Goal: Transaction & Acquisition: Purchase product/service

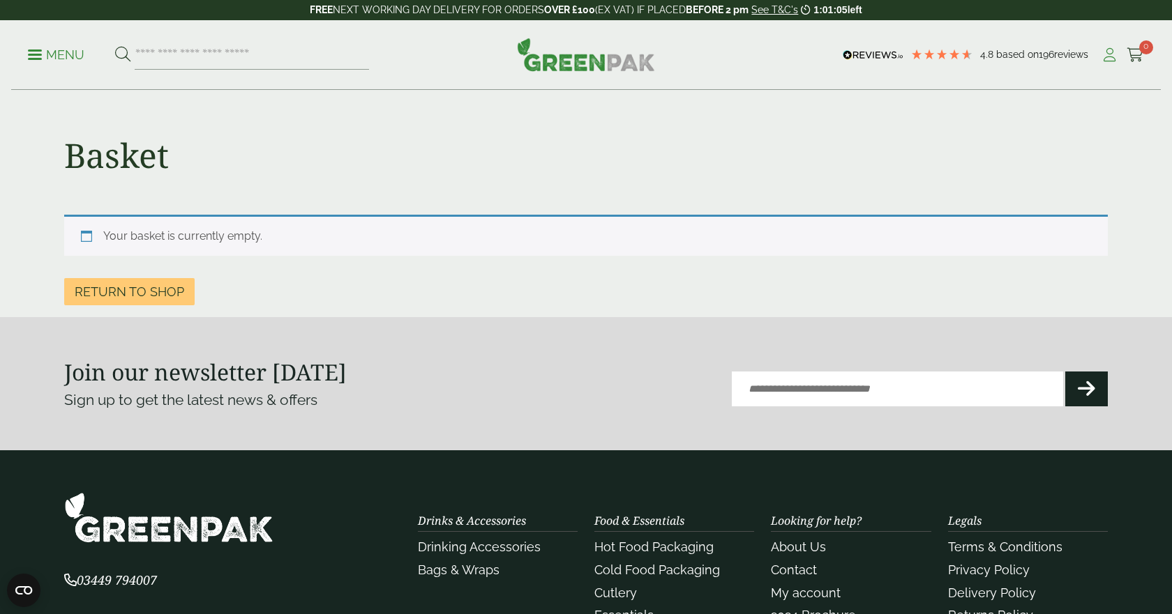
click at [1106, 55] on icon at bounding box center [1108, 55] width 17 height 14
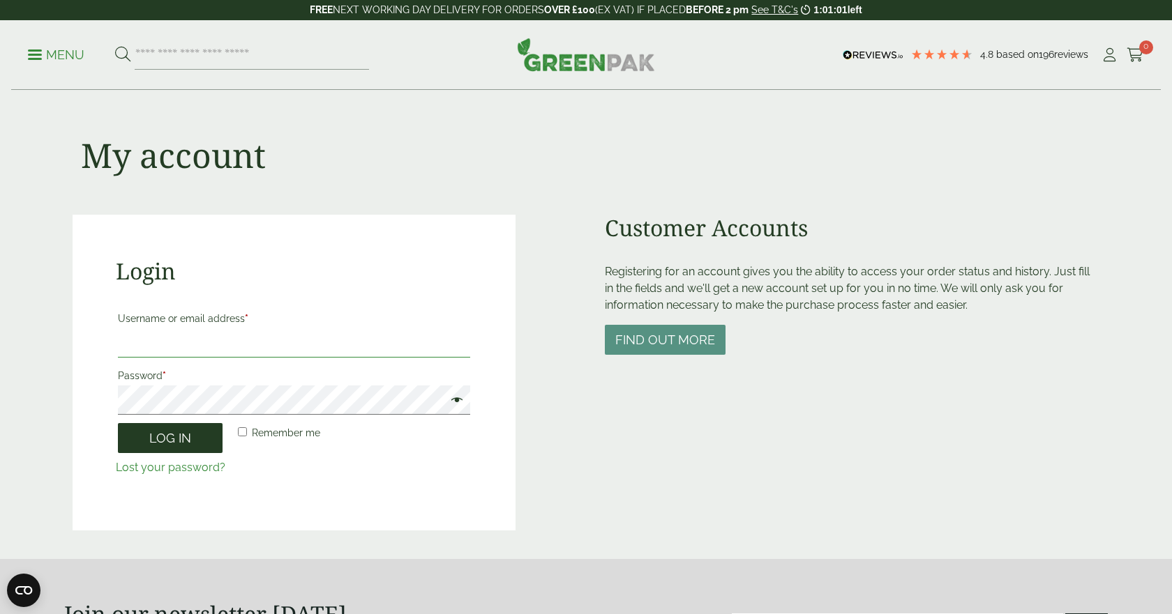
type input "**********"
click at [162, 439] on button "Log in" at bounding box center [170, 438] width 105 height 30
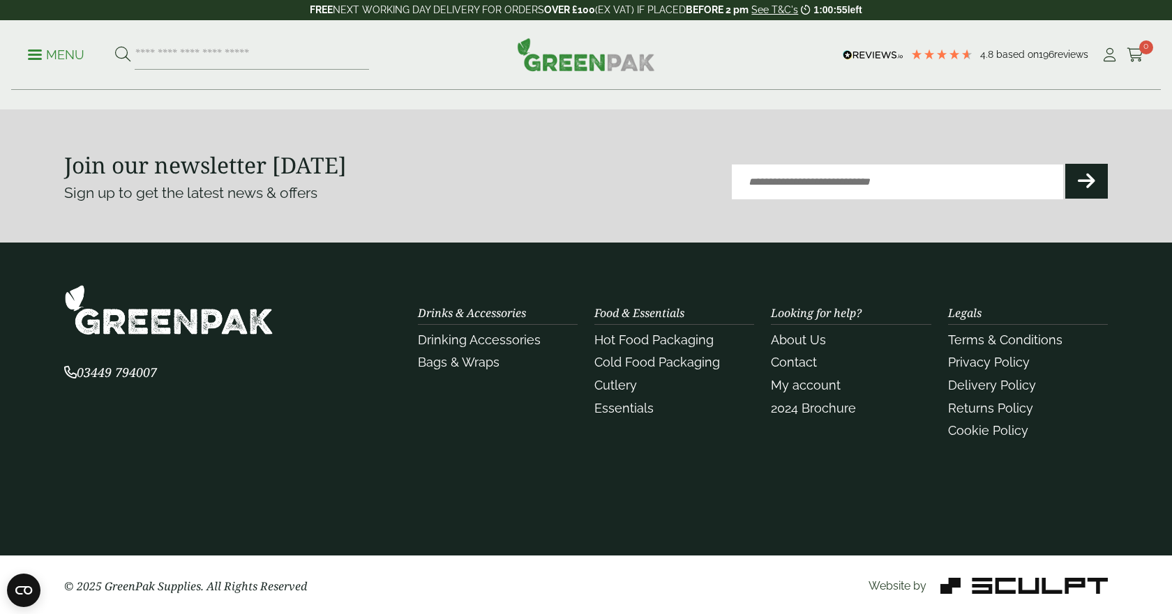
scroll to position [1084, 0]
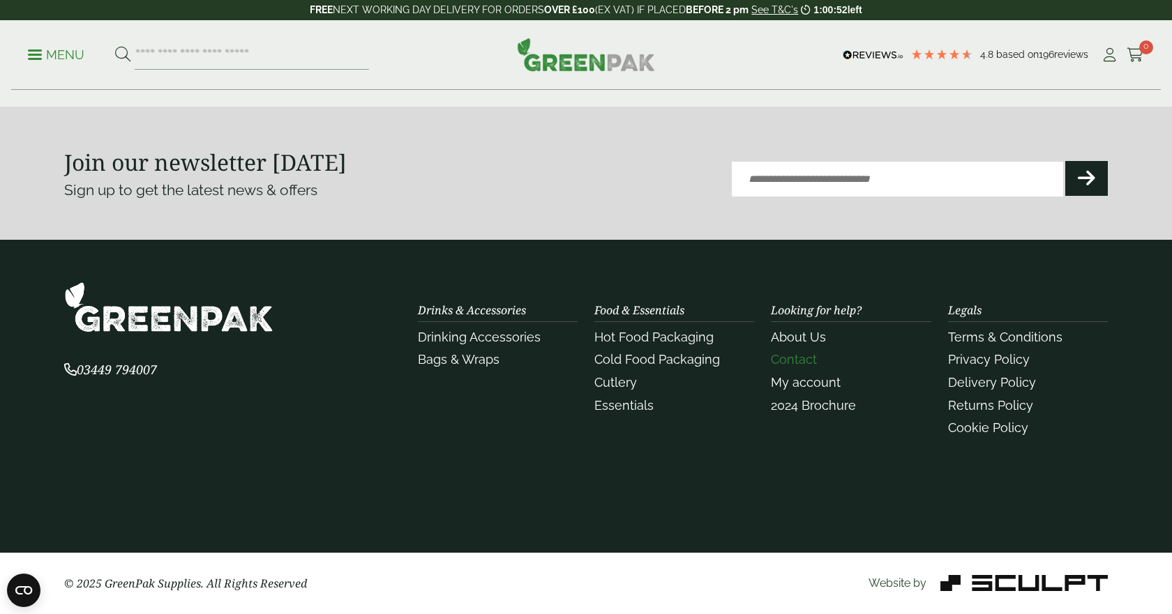
click at [785, 363] on link "Contact" at bounding box center [794, 359] width 46 height 15
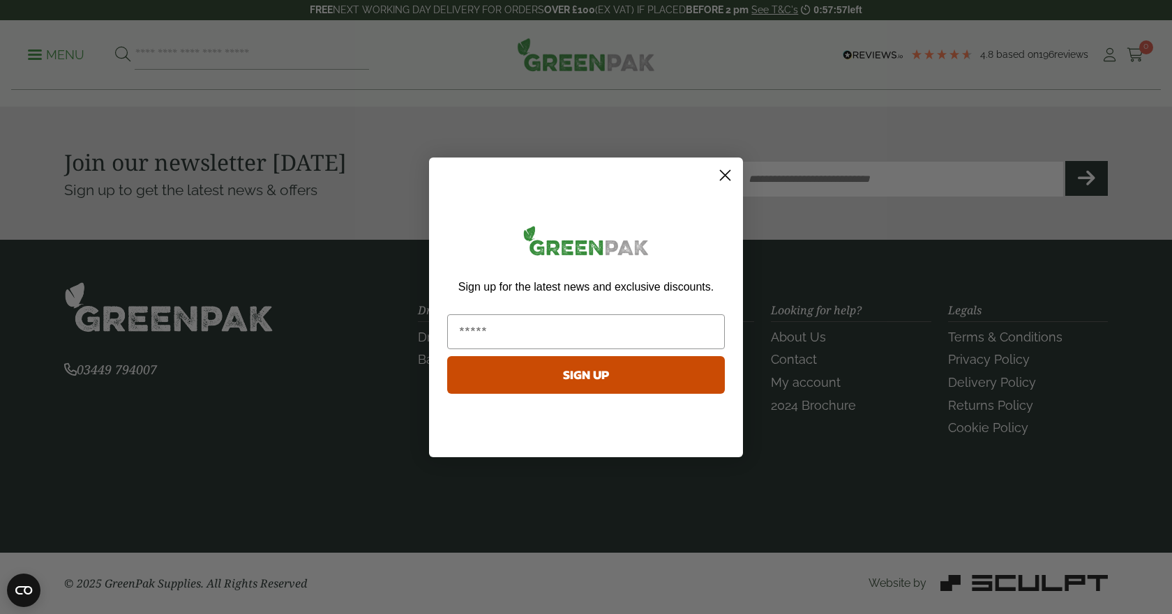
click at [728, 174] on circle "Close dialog" at bounding box center [724, 174] width 23 height 23
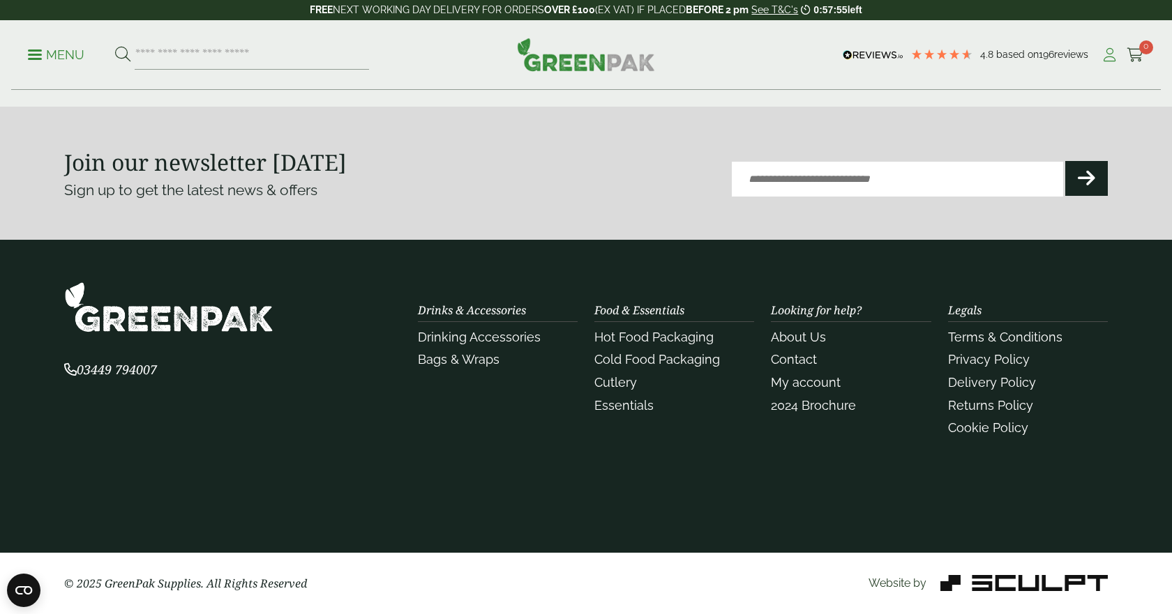
click at [1117, 51] on icon at bounding box center [1108, 55] width 17 height 14
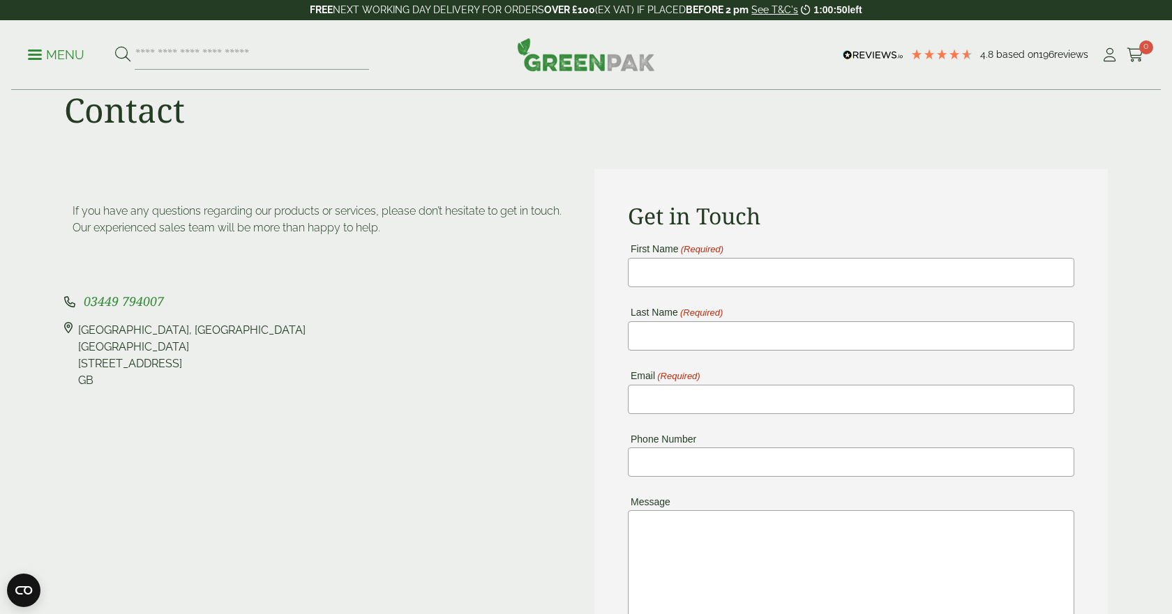
scroll to position [47, 0]
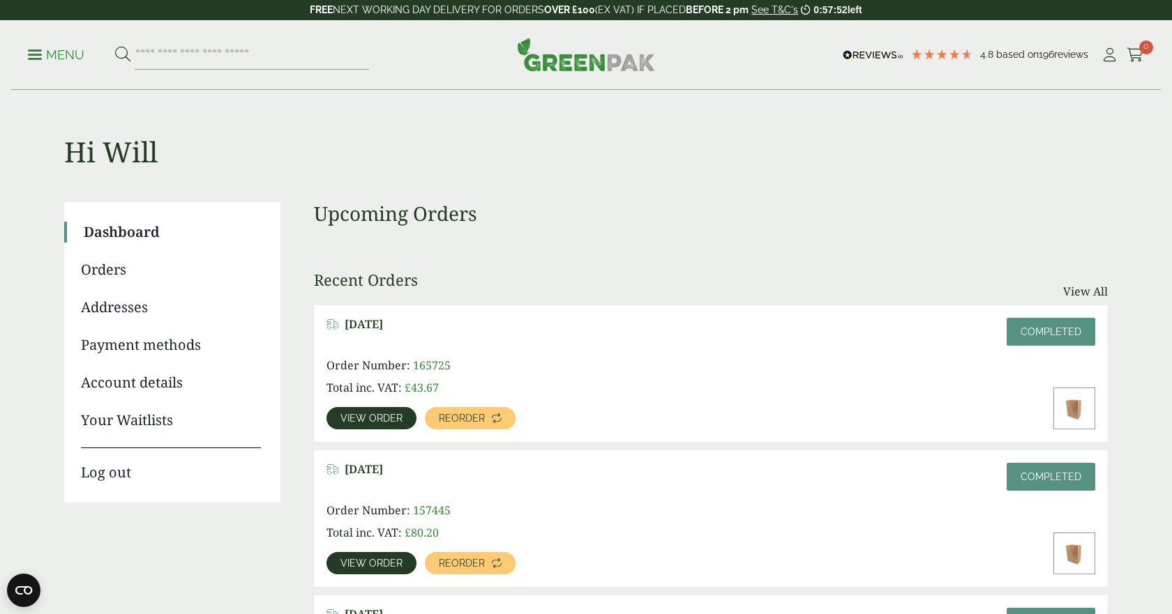
click at [113, 387] on link "Account details" at bounding box center [171, 382] width 180 height 21
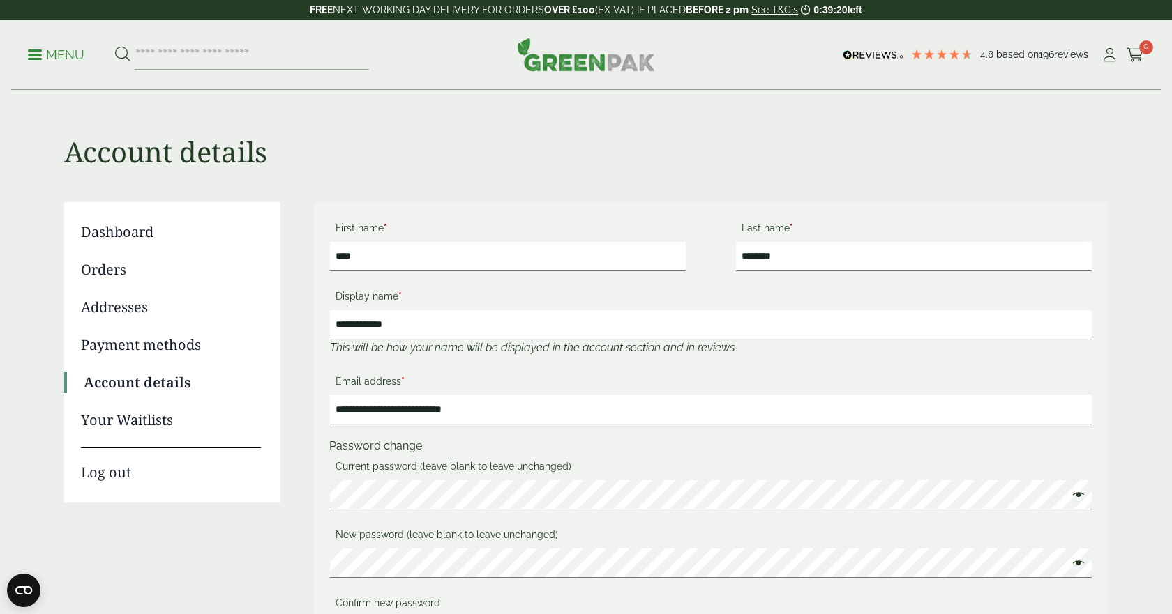
click at [109, 262] on link "Orders" at bounding box center [171, 269] width 180 height 21
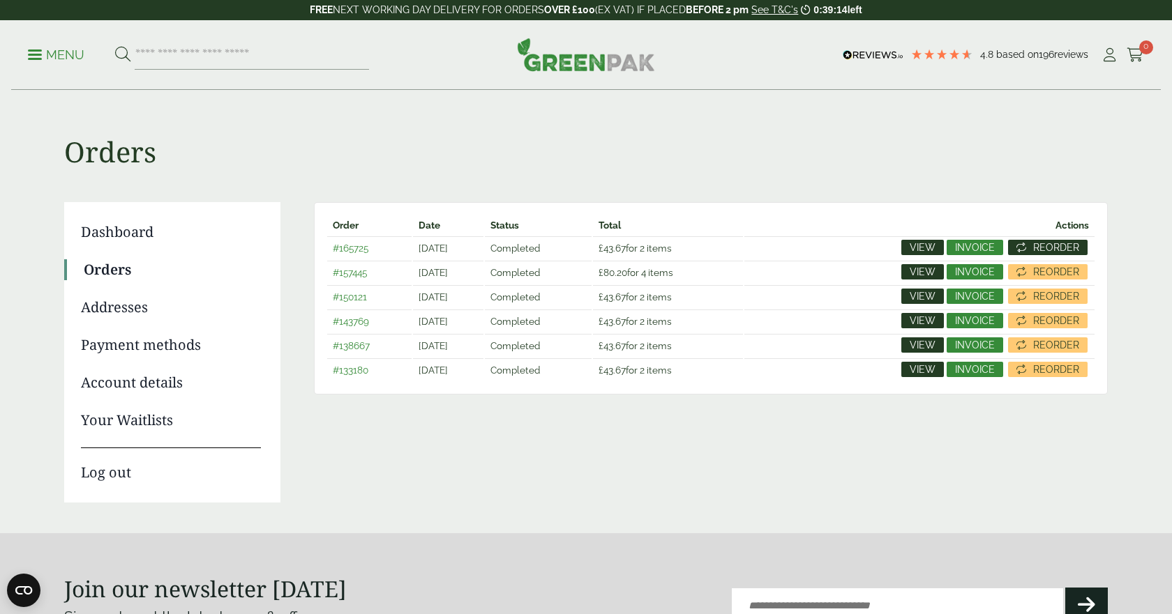
click at [1041, 249] on span "Reorder" at bounding box center [1056, 248] width 46 height 10
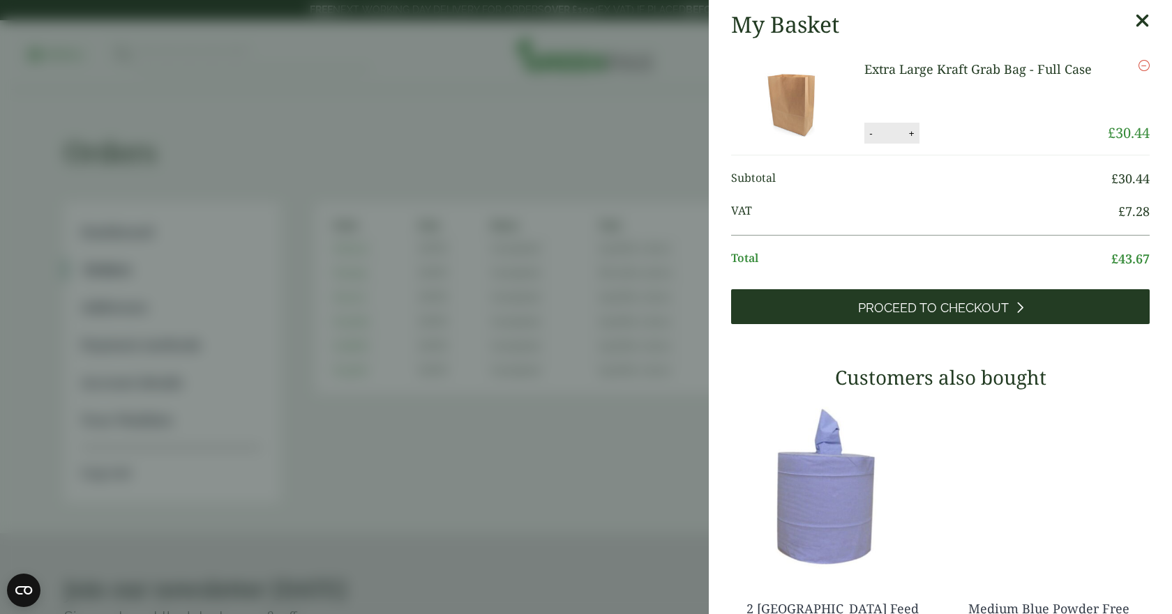
click at [997, 312] on span "Proceed to Checkout" at bounding box center [933, 308] width 151 height 15
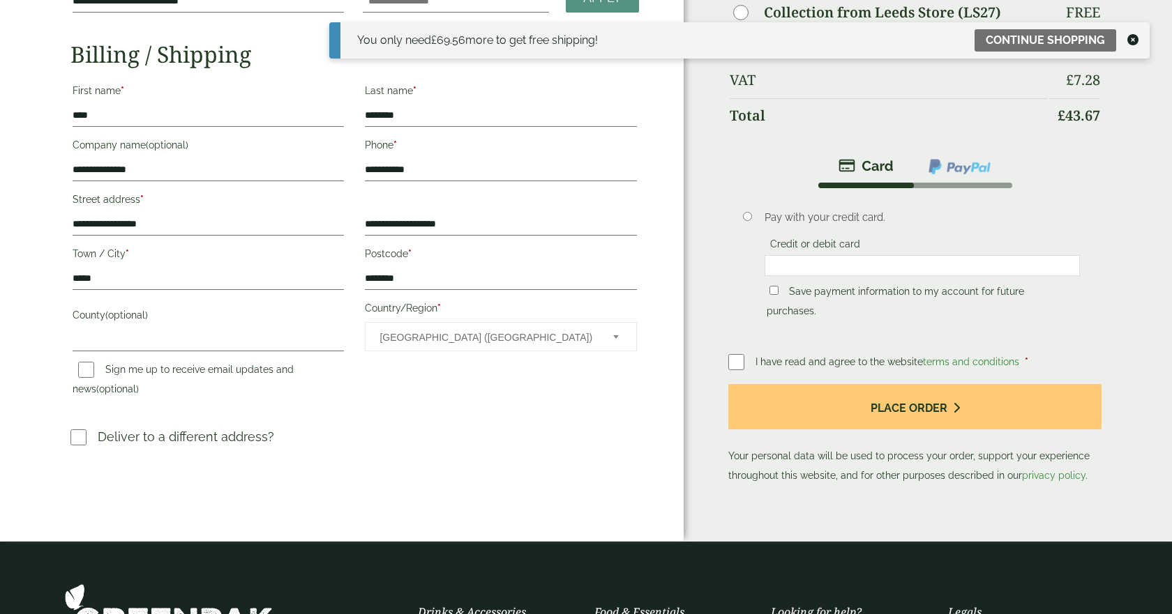
scroll to position [225, 0]
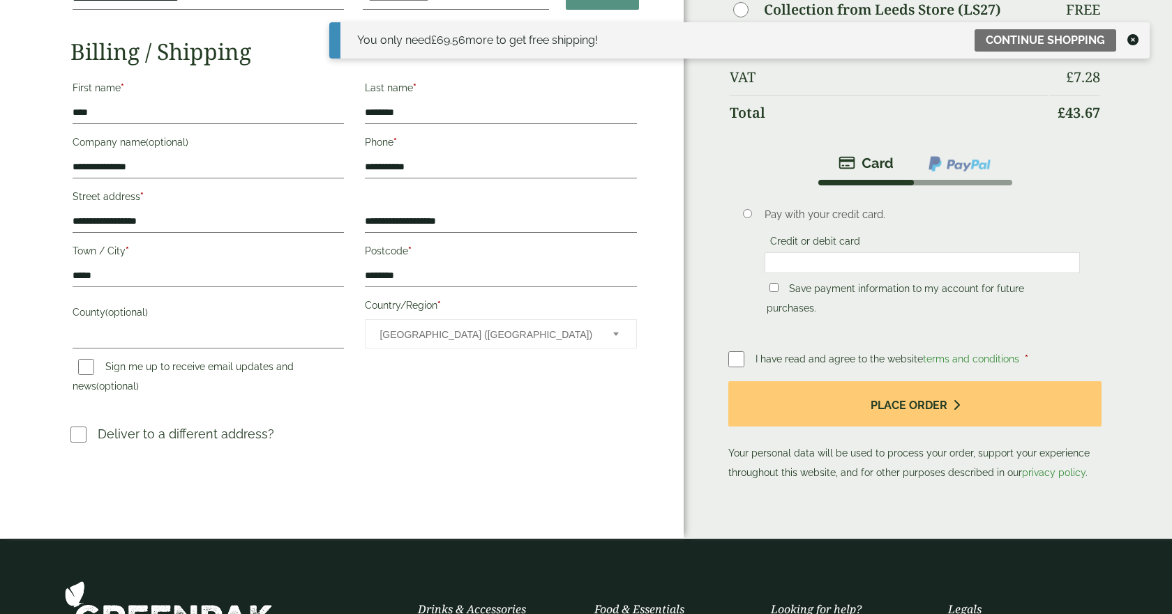
click at [840, 324] on li "Pay with your credit card. Credit or debit card Save payment information to my …" at bounding box center [914, 269] width 373 height 166
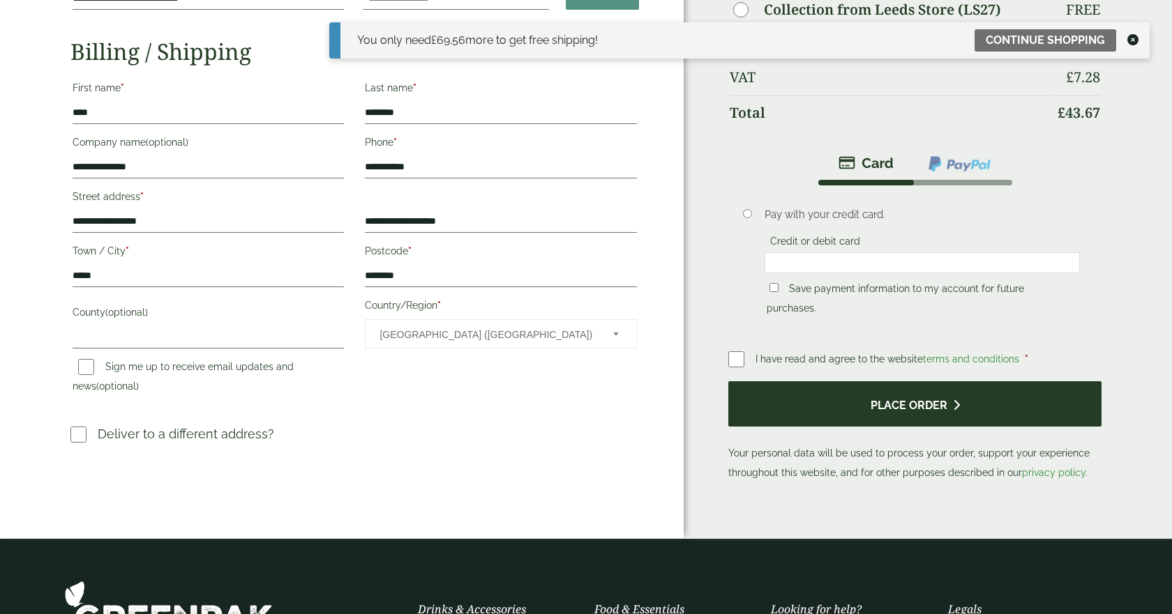
click at [868, 397] on button "Place order" at bounding box center [914, 403] width 373 height 45
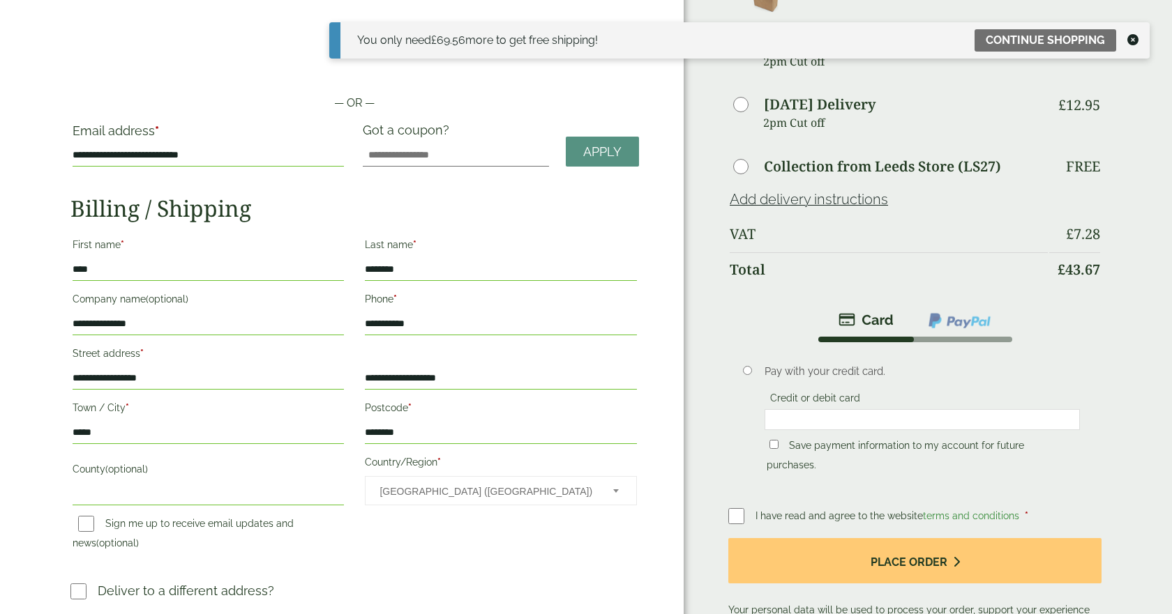
scroll to position [150, 0]
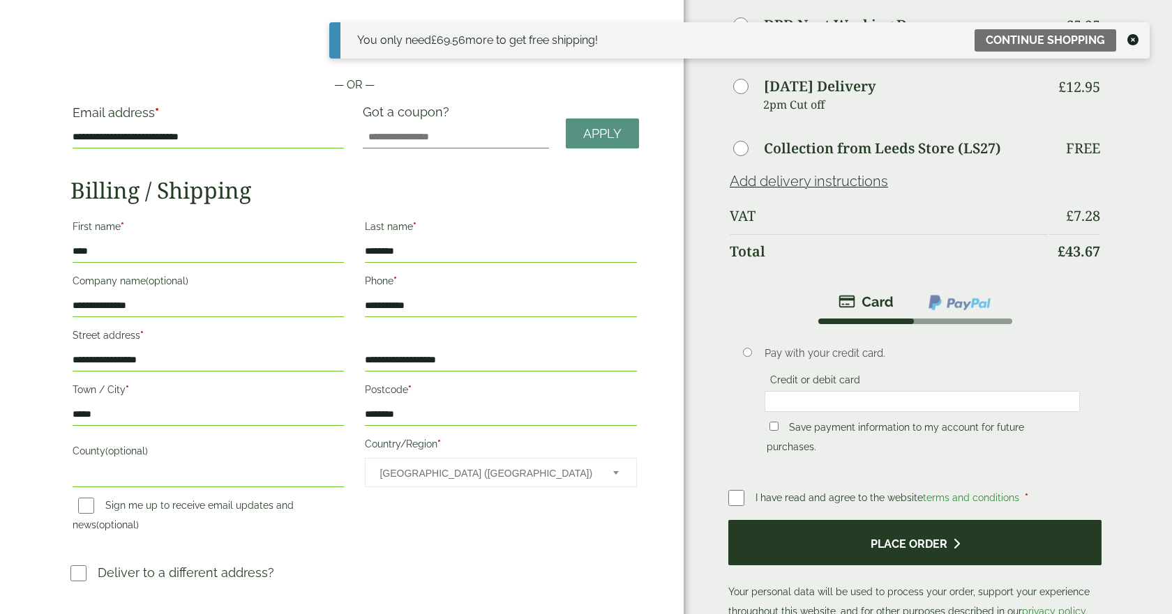
click at [888, 531] on button "Place order" at bounding box center [914, 542] width 373 height 45
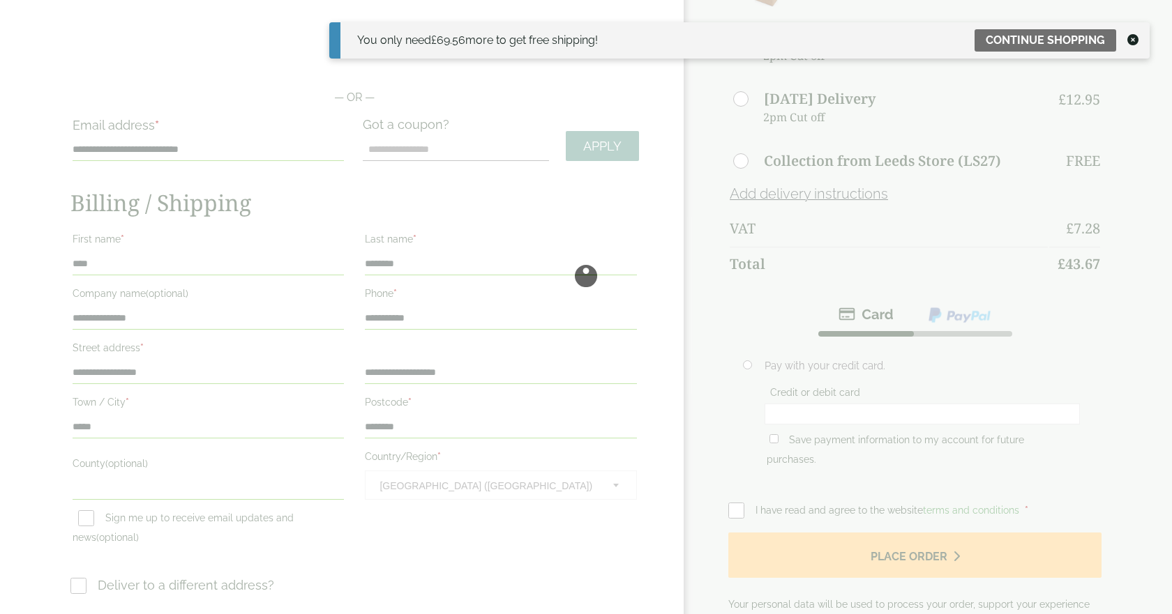
scroll to position [140, 0]
